Goal: Task Accomplishment & Management: Manage account settings

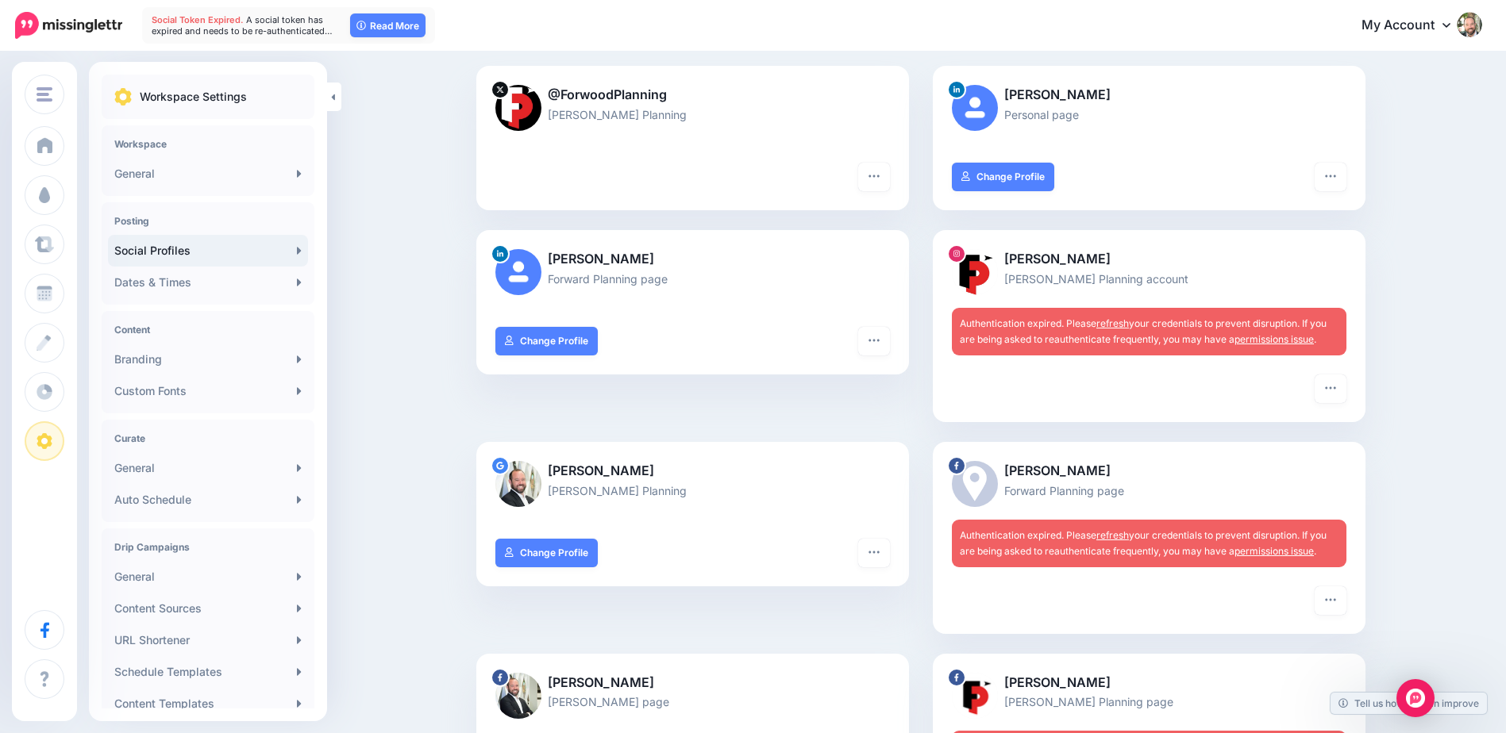
scroll to position [159, 0]
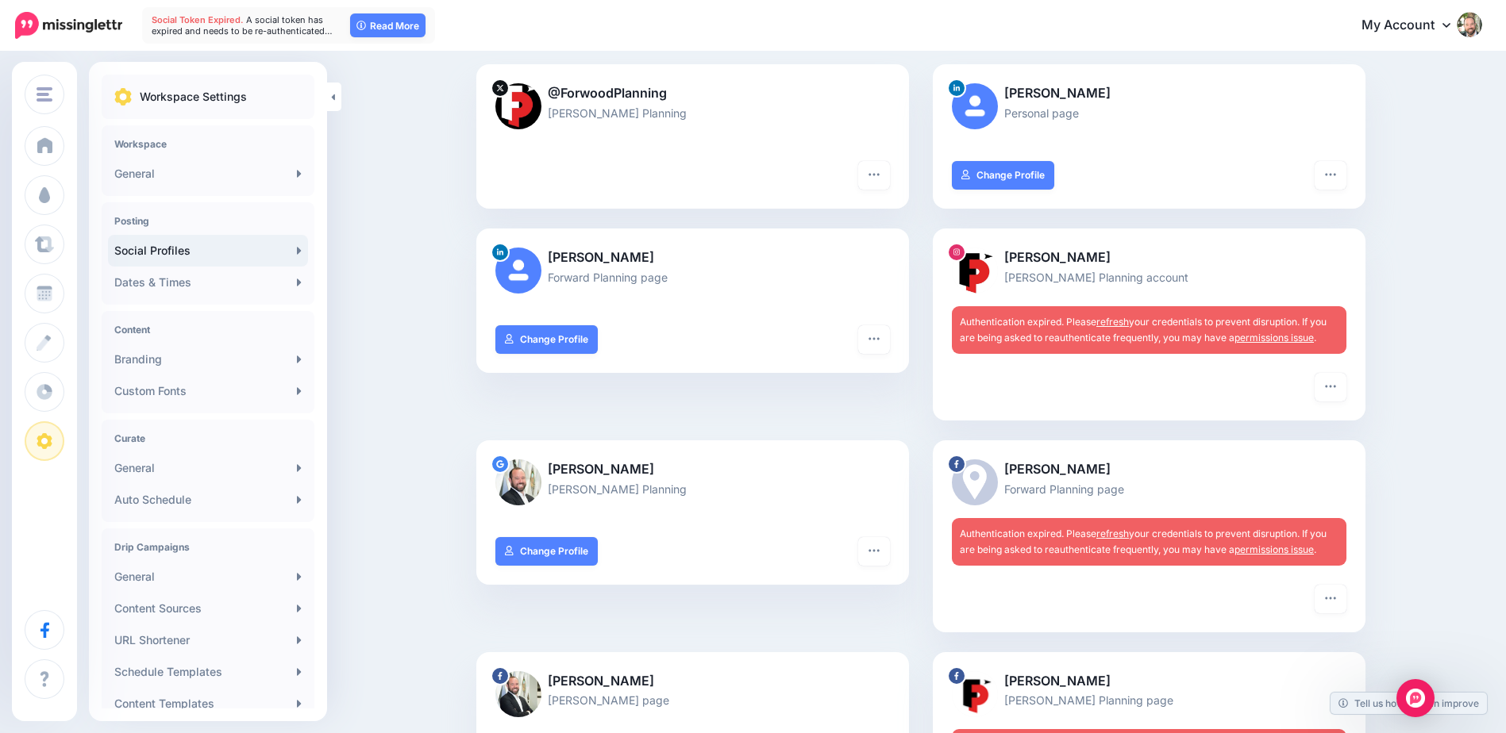
click at [1113, 319] on link "refresh" at bounding box center [1112, 322] width 33 height 12
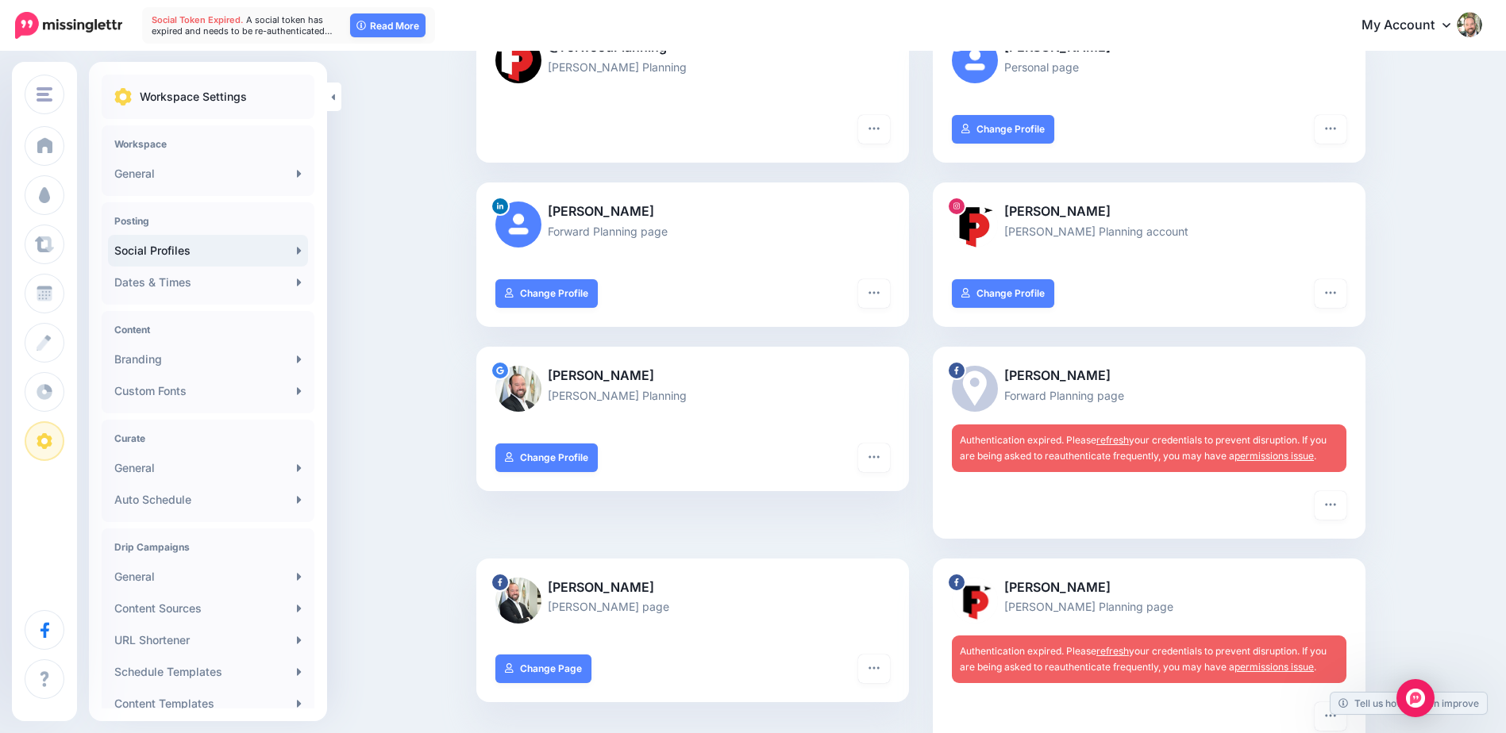
scroll to position [397, 0]
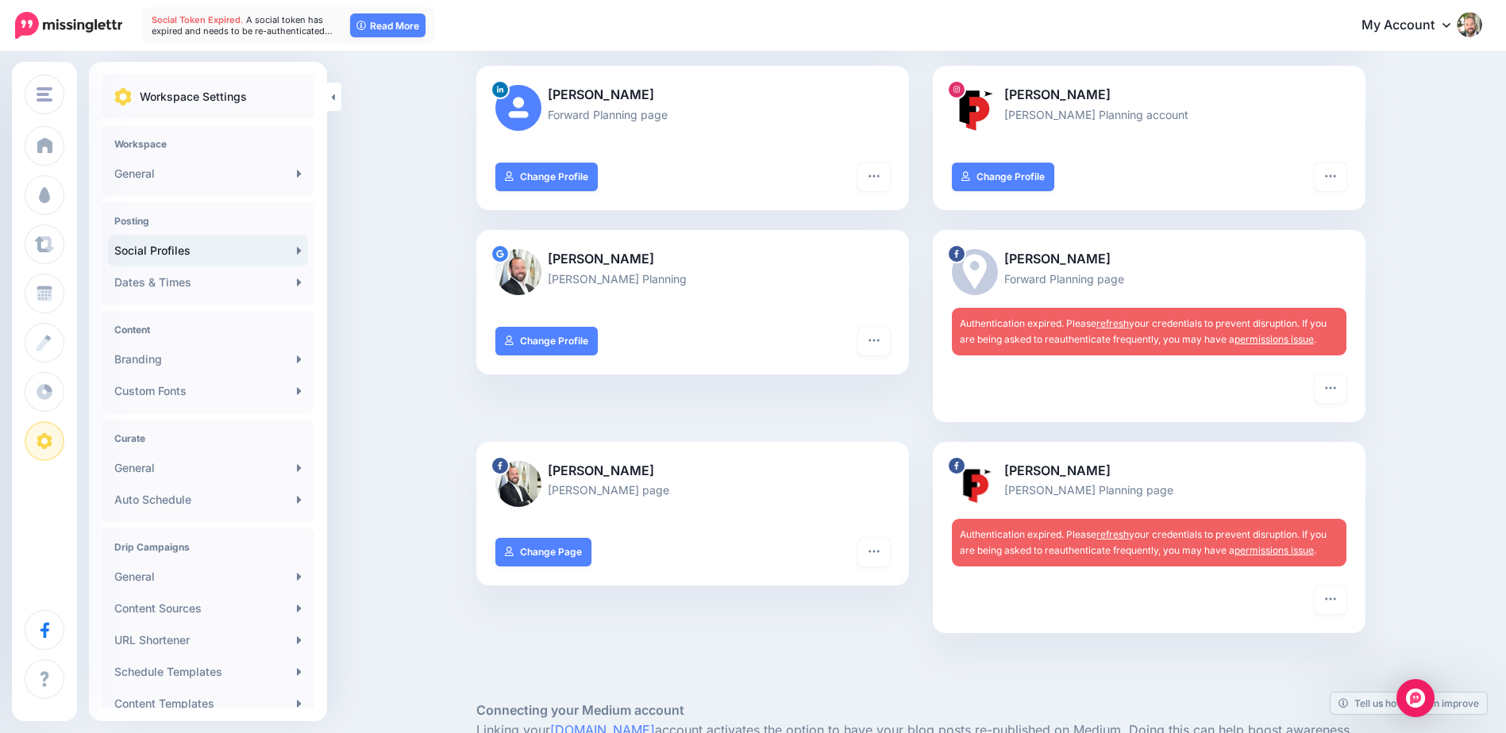
click at [1123, 321] on link "refresh" at bounding box center [1112, 323] width 33 height 12
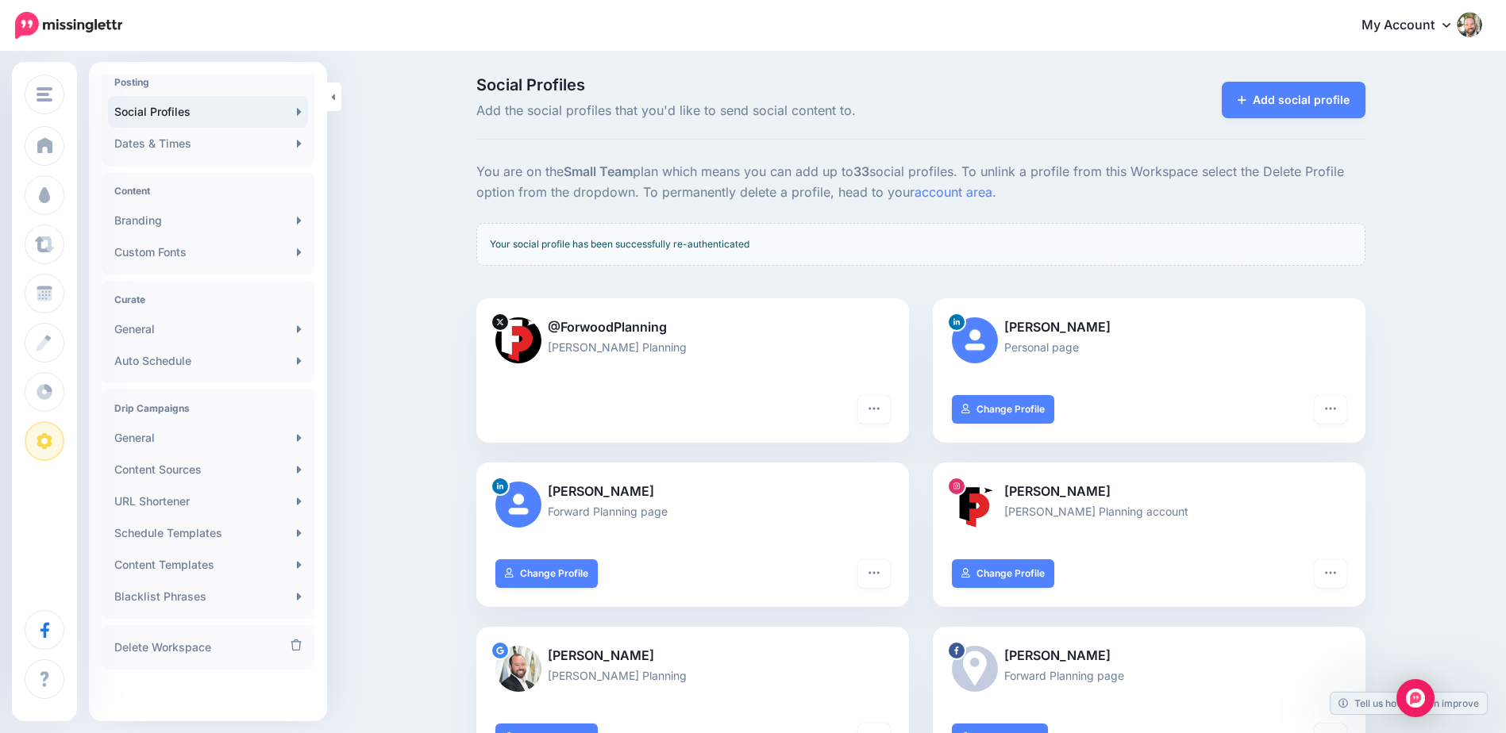
click at [154, 329] on link "General" at bounding box center [208, 330] width 200 height 32
click at [171, 439] on link "General" at bounding box center [208, 438] width 200 height 32
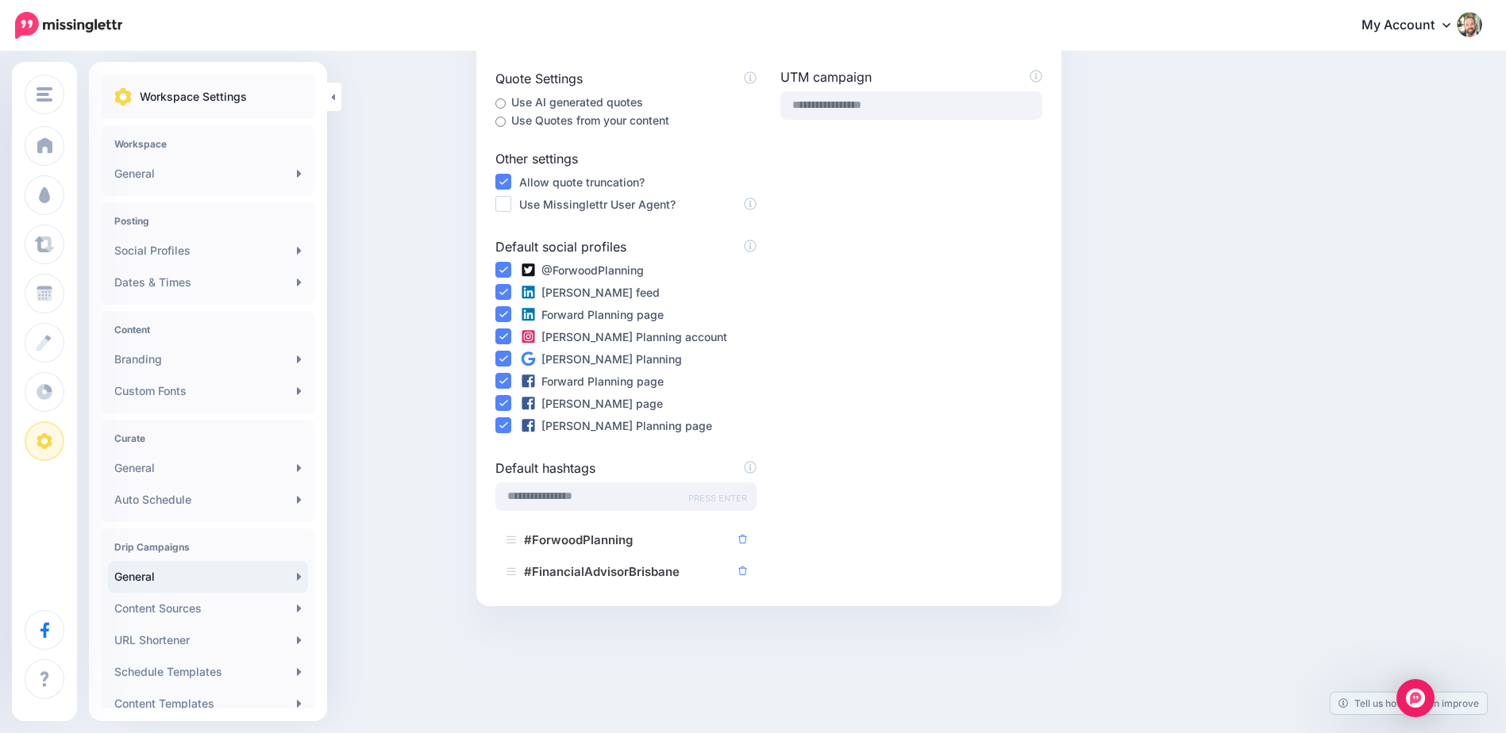
scroll to position [397, 0]
click at [169, 605] on link "Content Sources" at bounding box center [208, 609] width 200 height 32
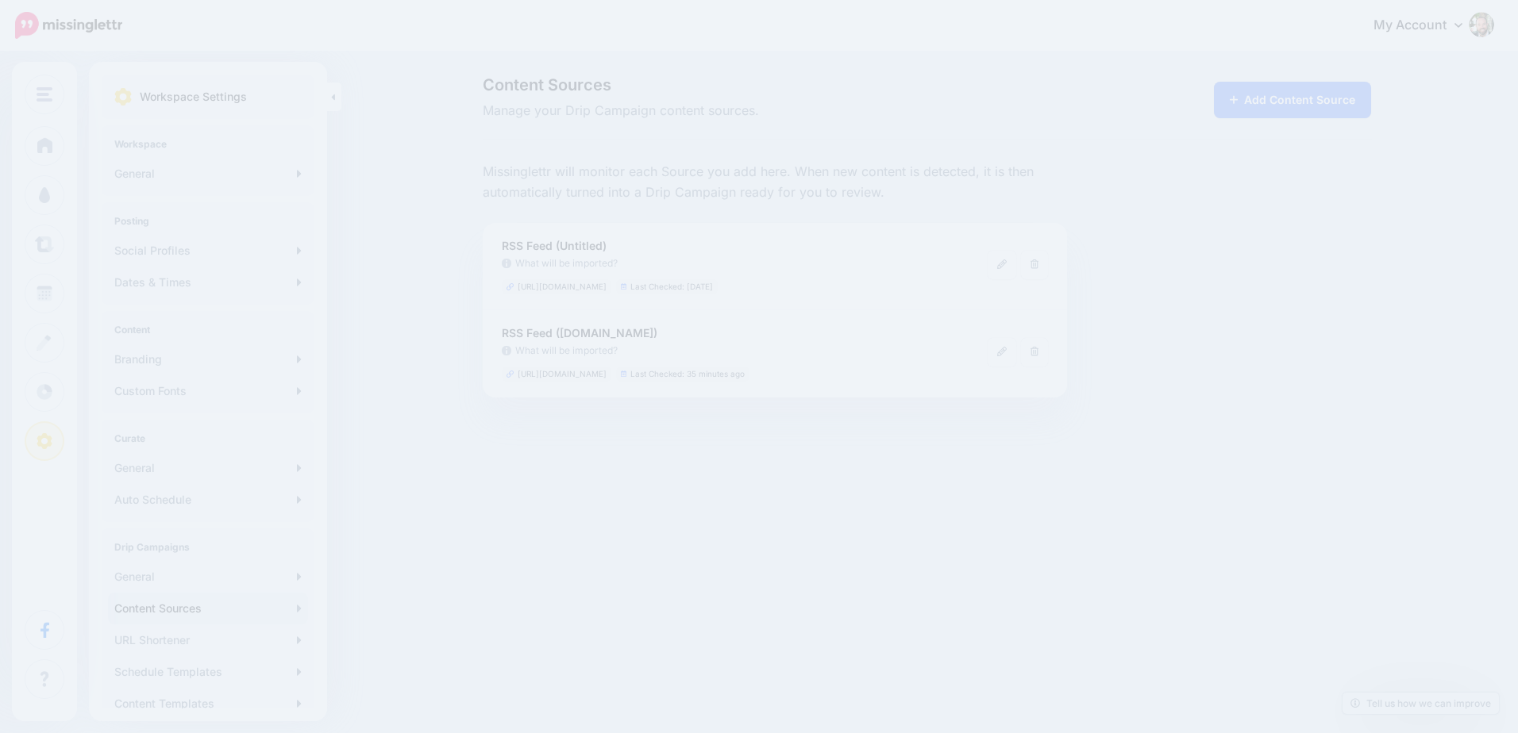
click at [183, 605] on link "Content Sources" at bounding box center [208, 609] width 200 height 32
